Goal: Transaction & Acquisition: Purchase product/service

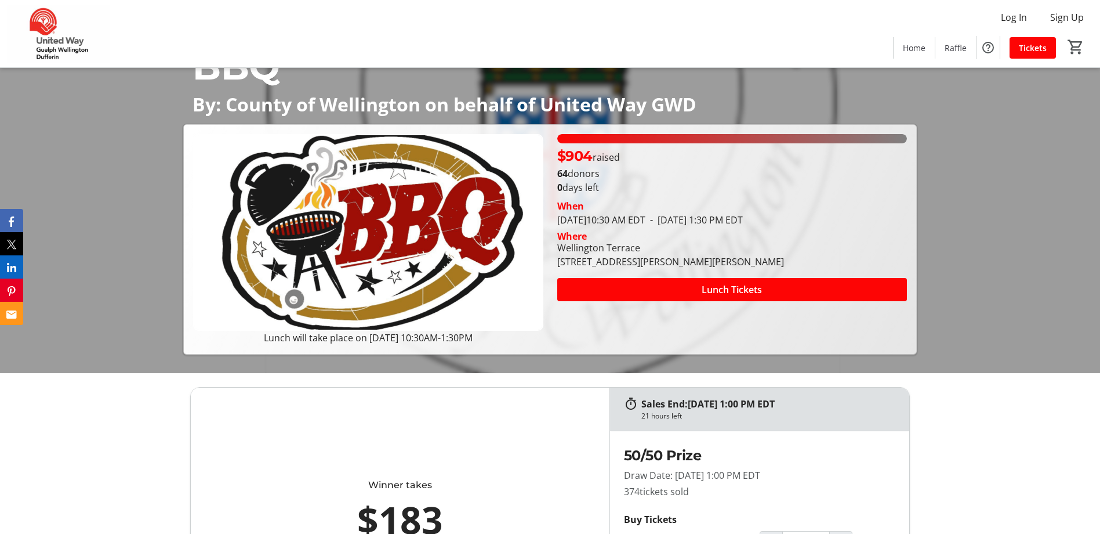
scroll to position [116, 0]
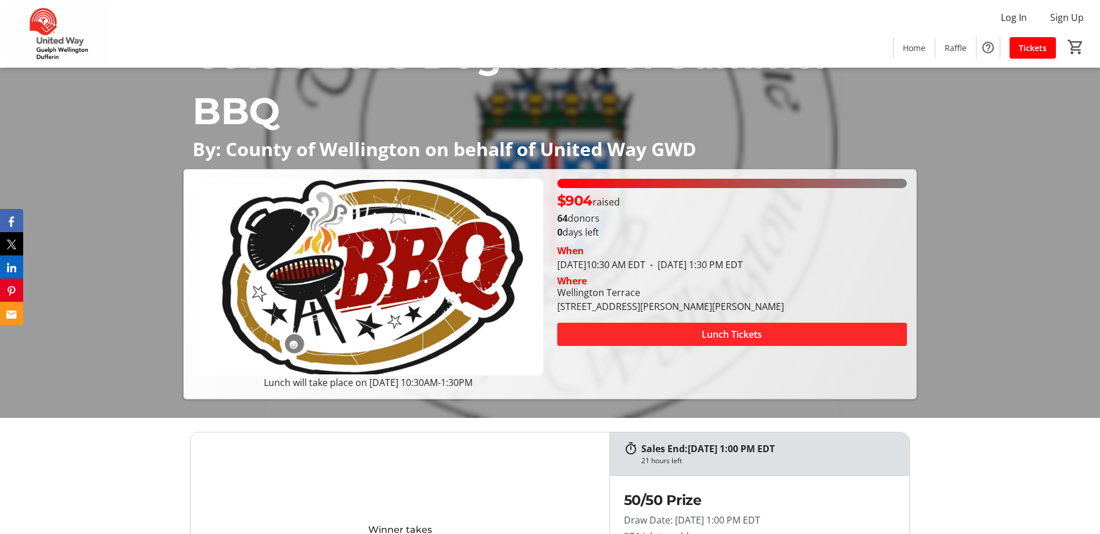
click at [671, 335] on span at bounding box center [732, 334] width 350 height 28
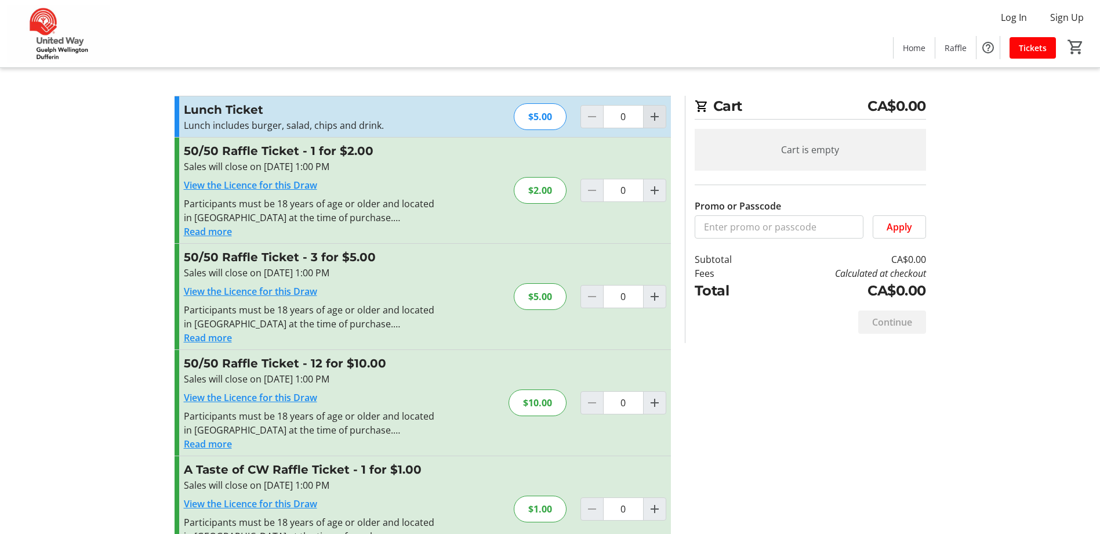
click at [662, 112] on span "Increment by one" at bounding box center [655, 117] width 22 height 22
type input "1"
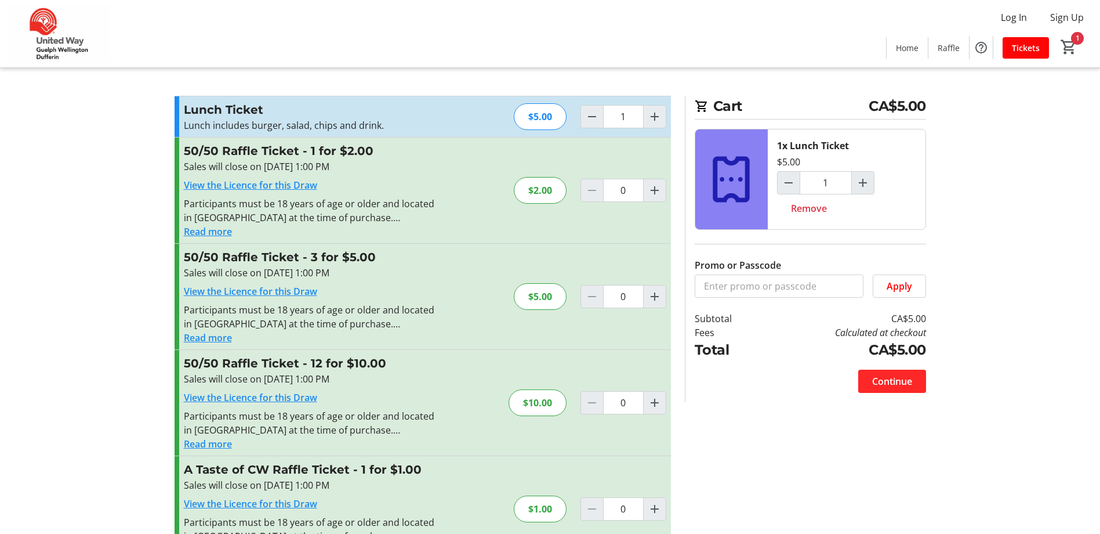
click at [887, 384] on span "Continue" at bounding box center [892, 381] width 40 height 14
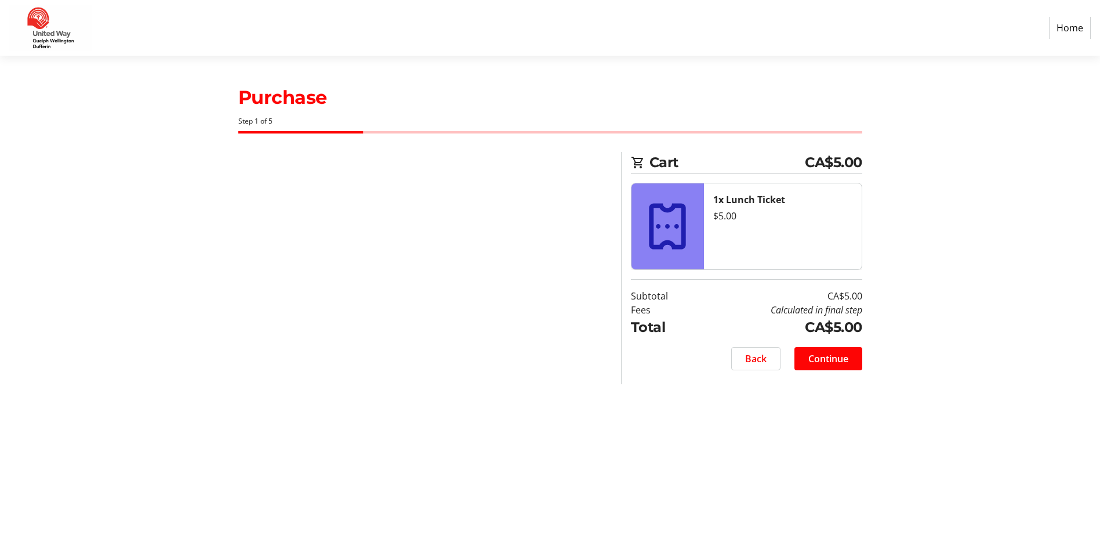
select select "CA"
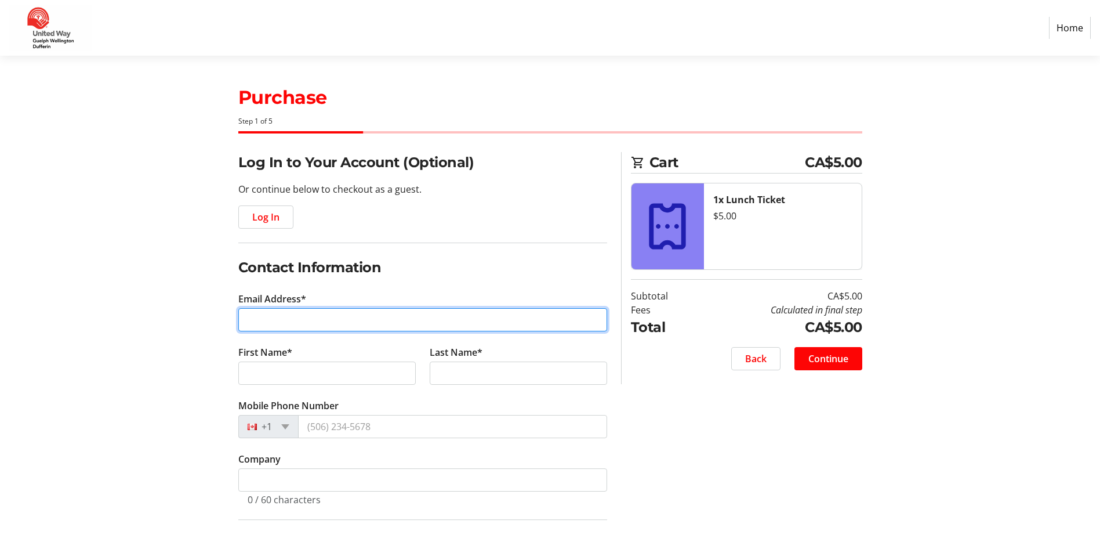
click at [314, 318] on input "Email Address*" at bounding box center [422, 319] width 369 height 23
type input "[EMAIL_ADDRESS][DOMAIN_NAME]"
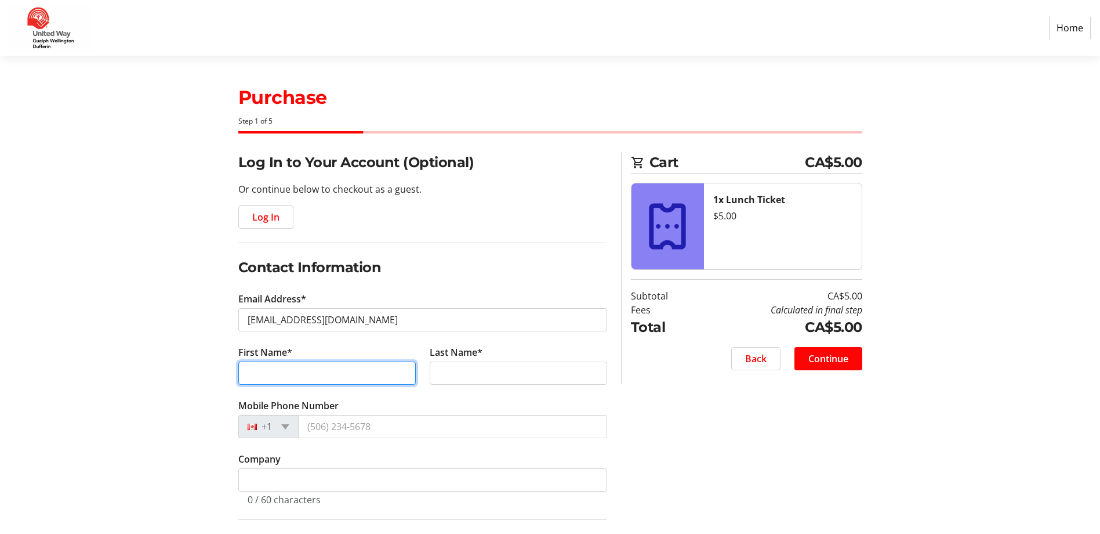
type input "Xiaowei"
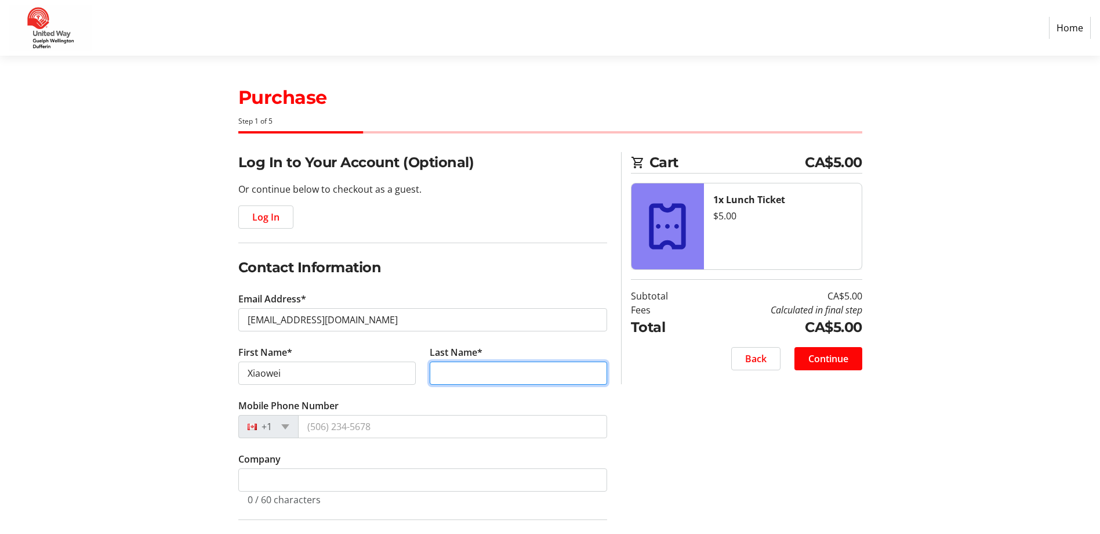
type input "Yin"
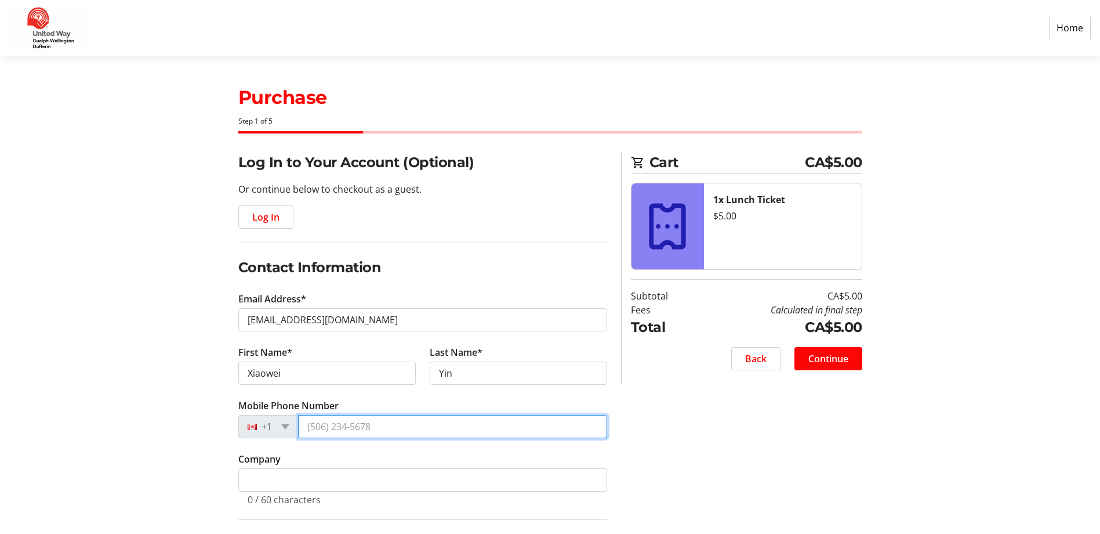
type input "[PHONE_NUMBER]"
type input "[STREET_ADDRESS][PERSON_NAME]"
type input "Unit A"
type input "Guelph"
select select "ON"
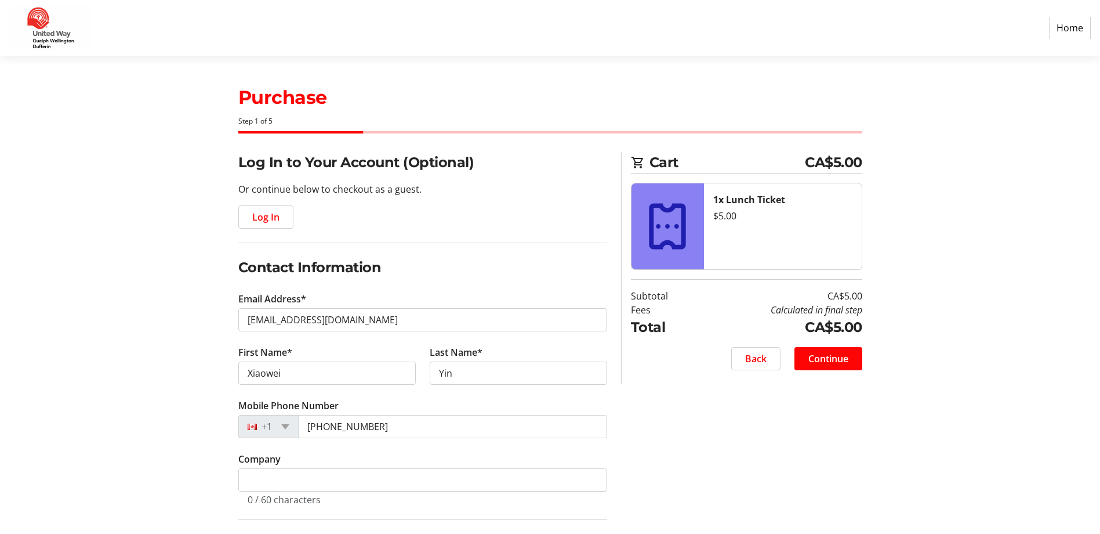
type input "N1E 0K6"
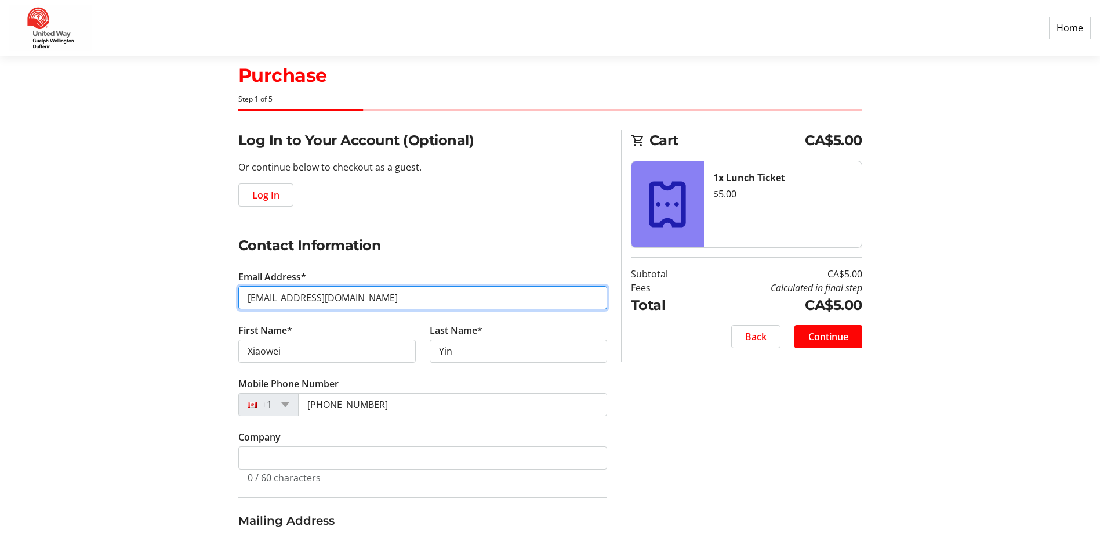
scroll to position [196, 0]
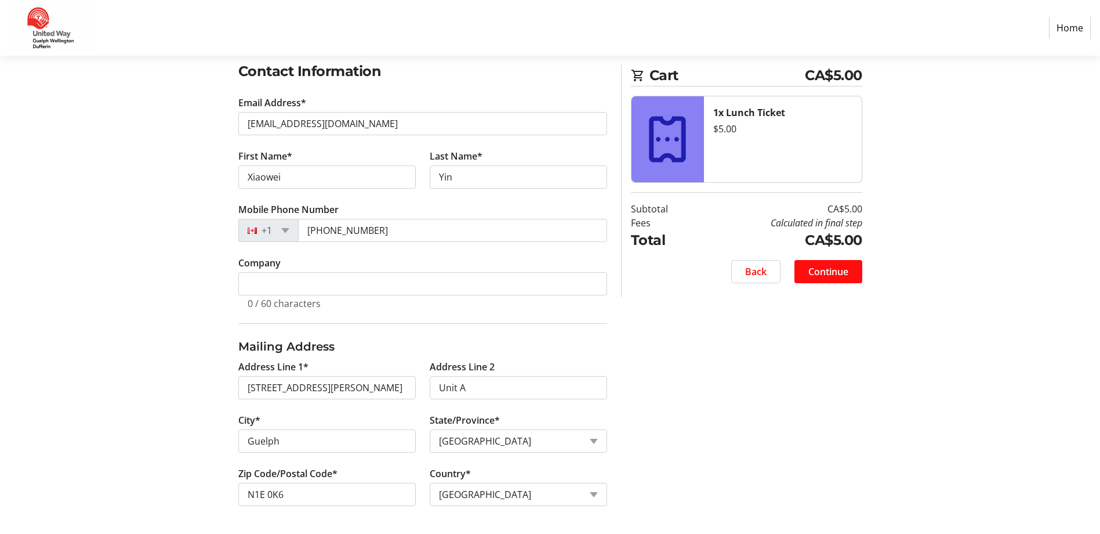
click at [837, 270] on span "Continue" at bounding box center [829, 272] width 40 height 14
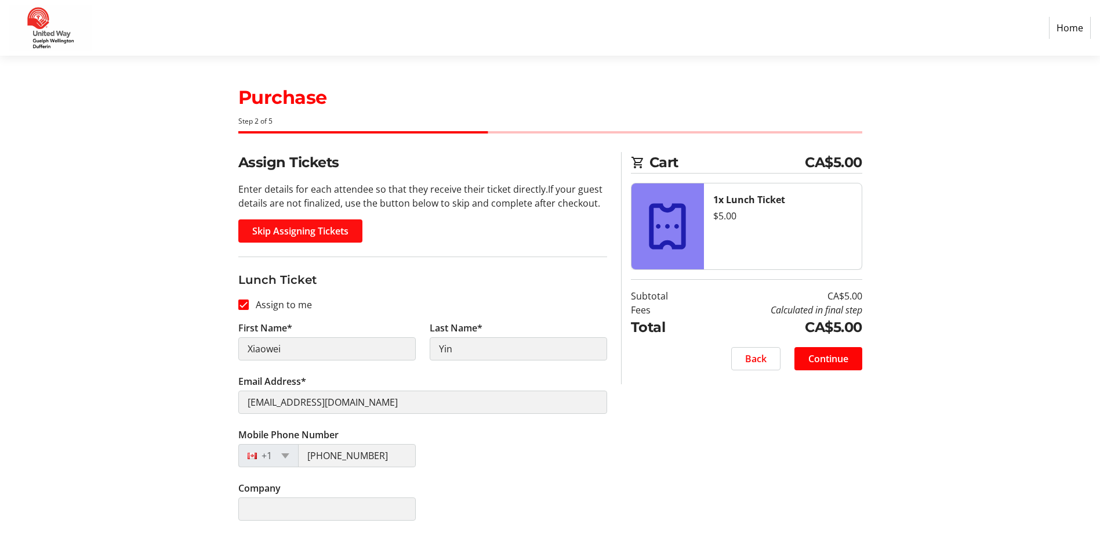
scroll to position [1, 0]
click at [812, 356] on span "Continue" at bounding box center [829, 358] width 40 height 14
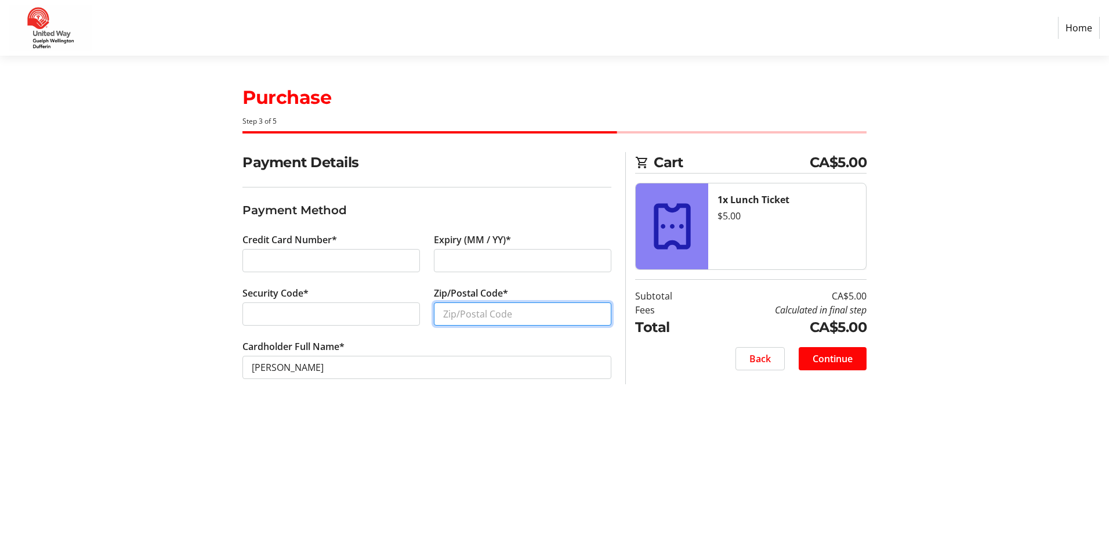
click at [510, 312] on input "Zip/Postal Code*" at bounding box center [523, 313] width 178 height 23
type input "N1E0K6"
click at [840, 358] on span "Continue" at bounding box center [833, 359] width 40 height 14
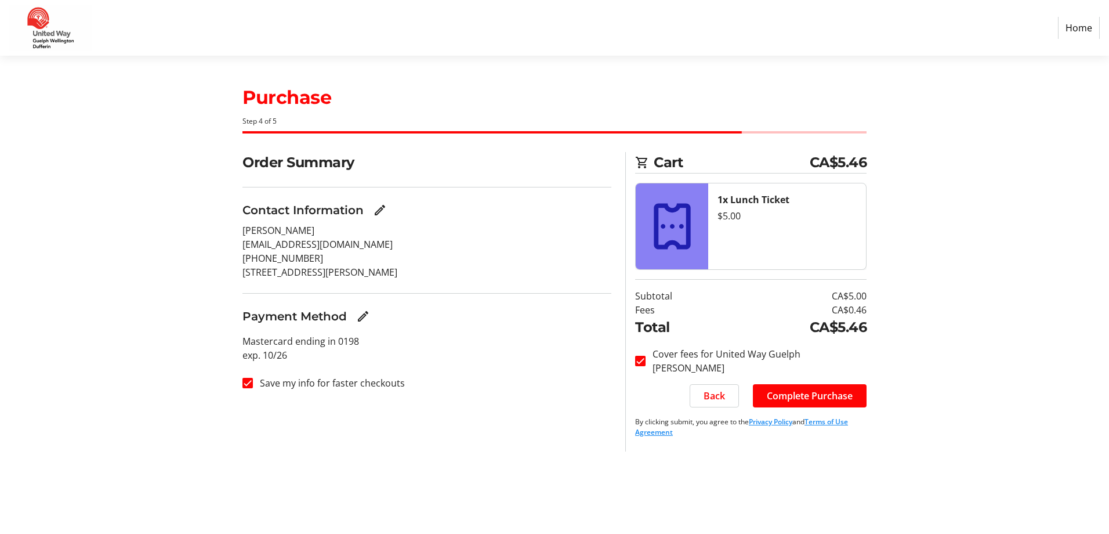
click at [355, 387] on label "Save my info for faster checkouts" at bounding box center [329, 383] width 152 height 14
click at [253, 387] on input "Save my info for faster checkouts" at bounding box center [247, 383] width 10 height 10
checkbox input "false"
click at [827, 397] on span "Complete Purchase" at bounding box center [810, 396] width 86 height 14
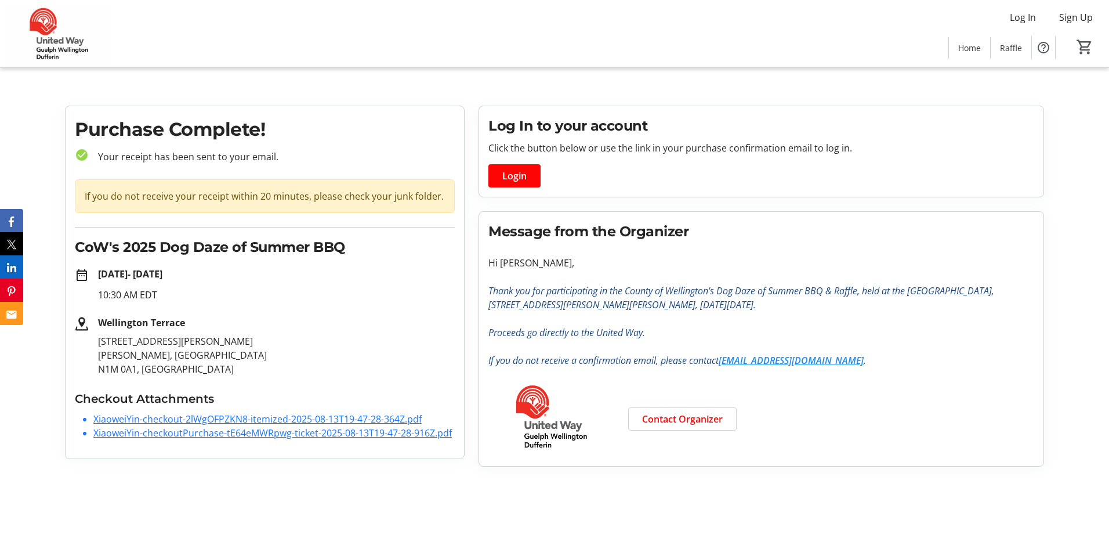
click at [391, 415] on link "XiaoweiYin-checkout-2lWgOFPZKN8-itemized-2025-08-13T19-47-28-364Z.pdf" at bounding box center [257, 418] width 328 height 13
click at [188, 430] on link "XiaoweiYin-checkoutPurchase-tE64eMWRpwg-ticket-2025-08-13T19-47-28-916Z.pdf" at bounding box center [272, 432] width 358 height 13
